Goal: Find specific page/section: Find specific page/section

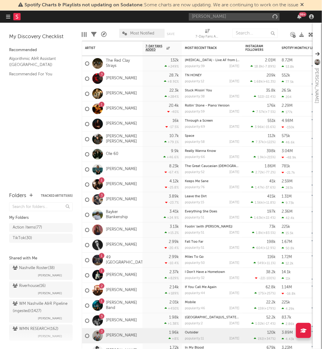
click at [204, 17] on input "[PERSON_NAME]" at bounding box center [234, 17] width 91 height 8
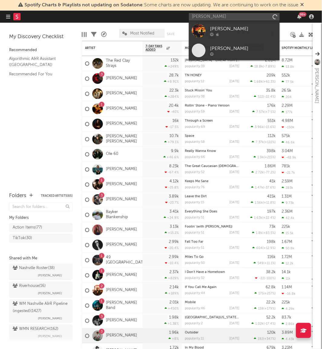
type input "[PERSON_NAME]"
click at [240, 24] on link "[PERSON_NAME]" at bounding box center [234, 31] width 91 height 20
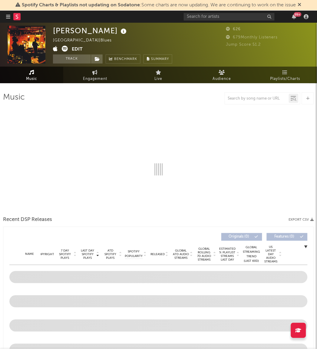
select select "1w"
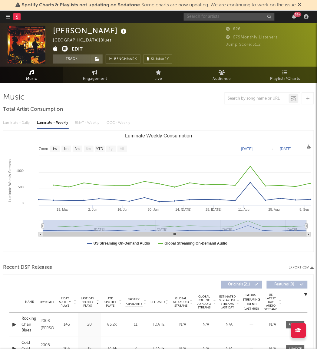
click at [198, 17] on input "text" at bounding box center [229, 17] width 91 height 8
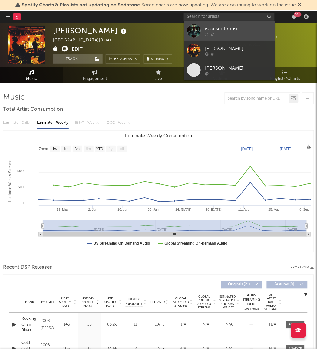
click at [196, 31] on div at bounding box center [194, 31] width 14 height 14
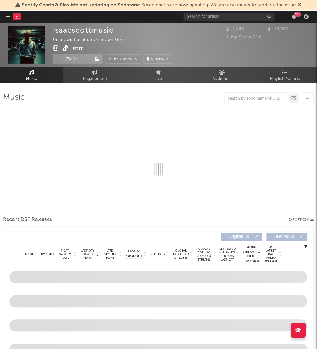
select select "1w"
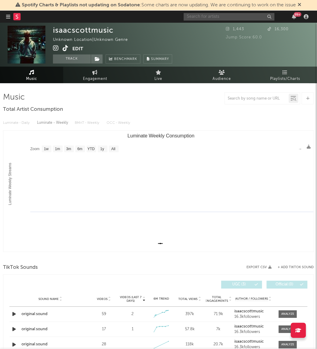
click at [207, 16] on input "text" at bounding box center [229, 17] width 91 height 8
click at [77, 47] on button "Edit" at bounding box center [77, 49] width 11 height 8
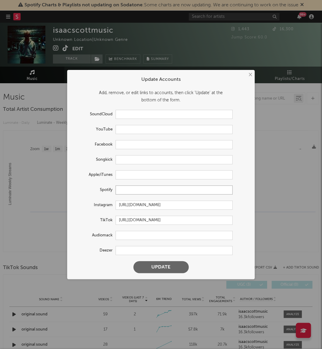
click at [120, 188] on input "text" at bounding box center [174, 190] width 117 height 9
paste input "[URL][DOMAIN_NAME]"
type input "[URL][DOMAIN_NAME]"
click at [153, 265] on button "Update" at bounding box center [161, 268] width 55 height 12
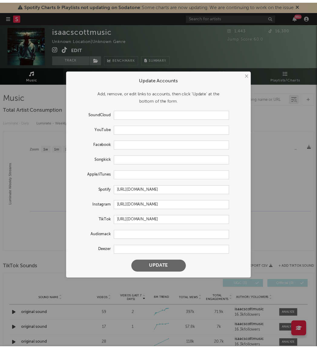
scroll to position [0, 0]
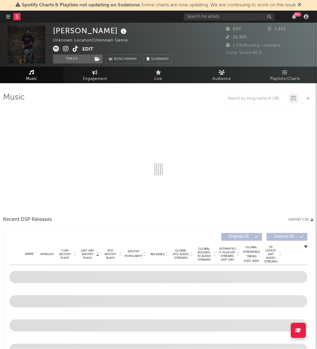
select select "1w"
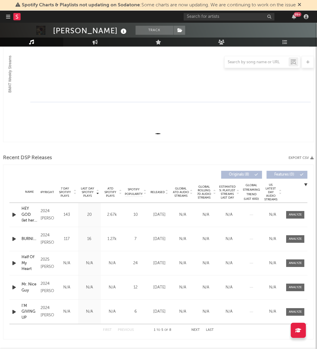
scroll to position [110, 0]
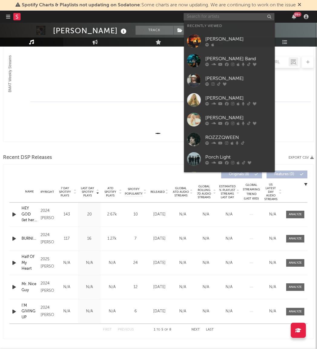
click at [195, 16] on input "text" at bounding box center [229, 17] width 91 height 8
paste input "6207"
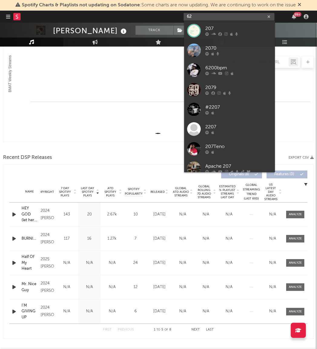
type input "6"
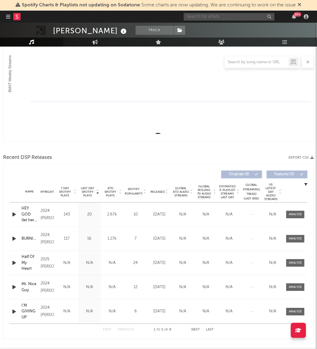
click at [208, 16] on input "text" at bounding box center [229, 17] width 91 height 8
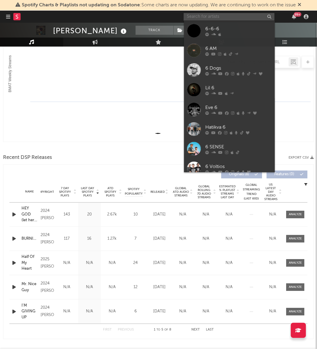
paste input "Rocco Gorelik"
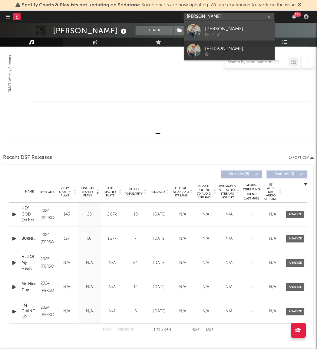
type input "Rocco Gorelik"
click at [194, 29] on div at bounding box center [194, 31] width 14 height 14
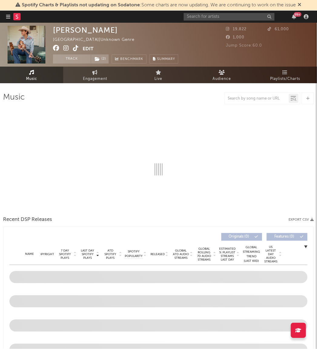
select select "1w"
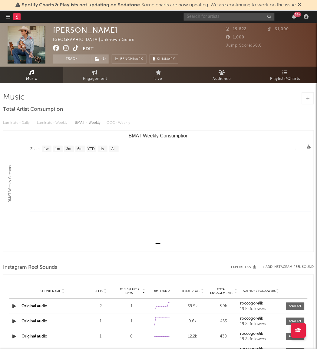
click at [204, 15] on input "text" at bounding box center [229, 17] width 91 height 8
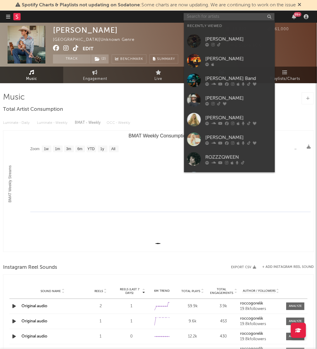
paste input "Rocco Gorelik"
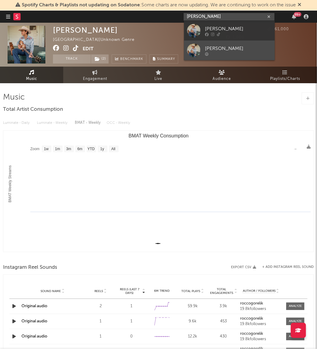
type input "Rocco Gorelik"
click at [199, 48] on div at bounding box center [194, 51] width 14 height 14
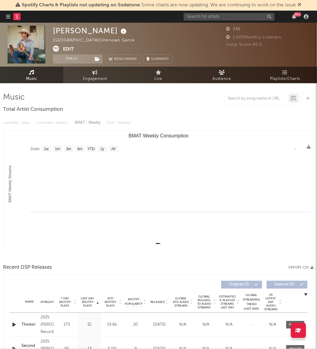
click at [113, 152] on rect "BMAT Weekly Consumption" at bounding box center [158, 191] width 311 height 121
click at [113, 150] on text "All" at bounding box center [114, 149] width 4 height 4
select select "All"
